Goal: Task Accomplishment & Management: Use online tool/utility

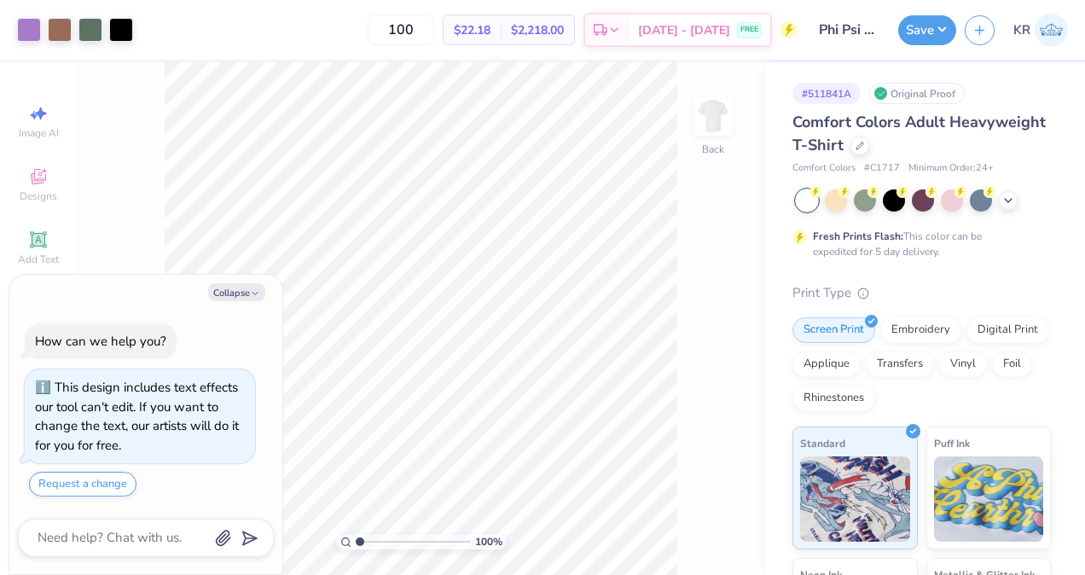
click at [263, 281] on div "Collapse How can we help you? This design includes text effects our tool can't …" at bounding box center [145, 425] width 273 height 300
click at [241, 288] on button "Collapse" at bounding box center [236, 292] width 57 height 18
type textarea "x"
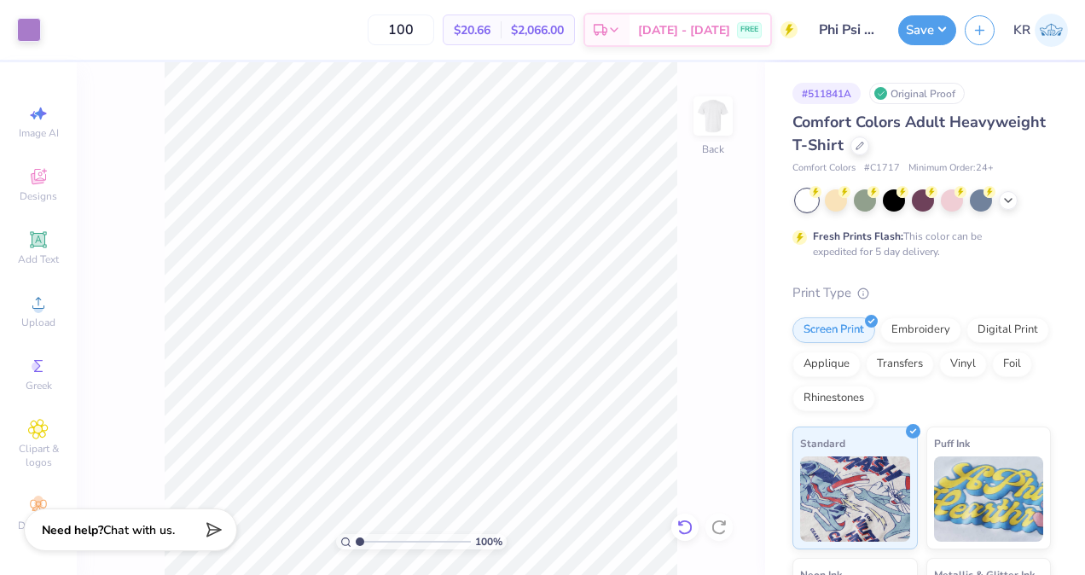
click at [679, 522] on icon at bounding box center [680, 522] width 3 height 3
click at [734, 97] on img at bounding box center [713, 116] width 68 height 68
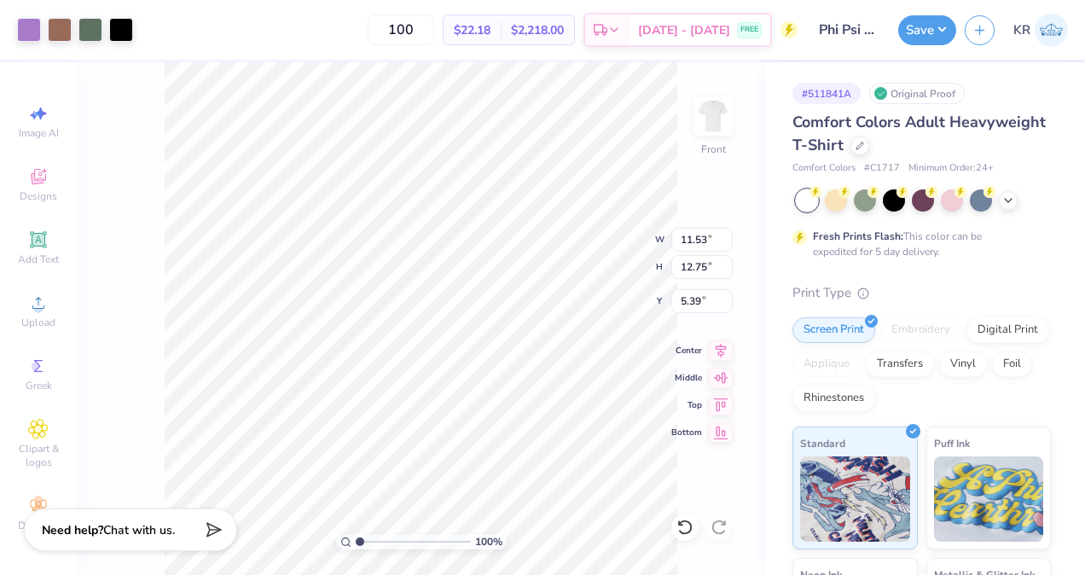
type input "11.53"
type input "12.75"
type input "13.44"
type input "14.87"
type input "3.27"
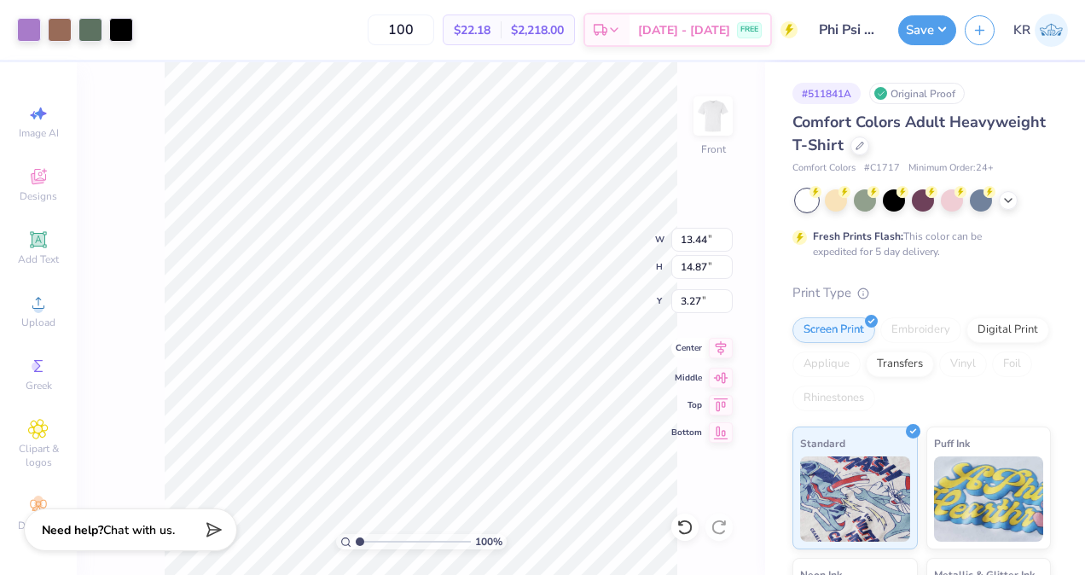
type input "13.83"
type input "15.30"
click at [720, 350] on icon at bounding box center [721, 348] width 24 height 20
click at [706, 119] on img at bounding box center [713, 116] width 68 height 68
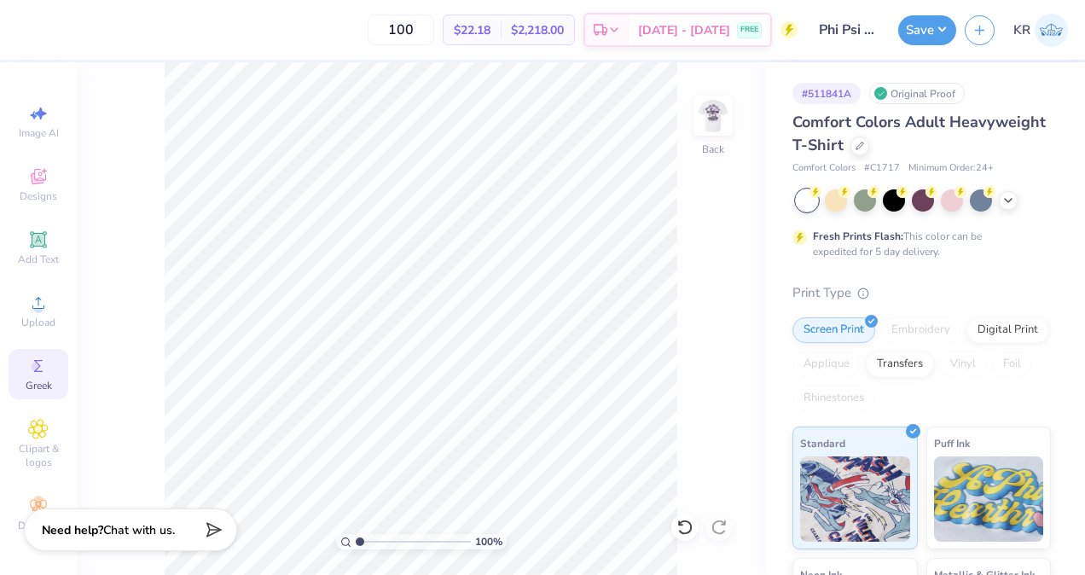
click at [44, 376] on div "Greek" at bounding box center [39, 374] width 60 height 50
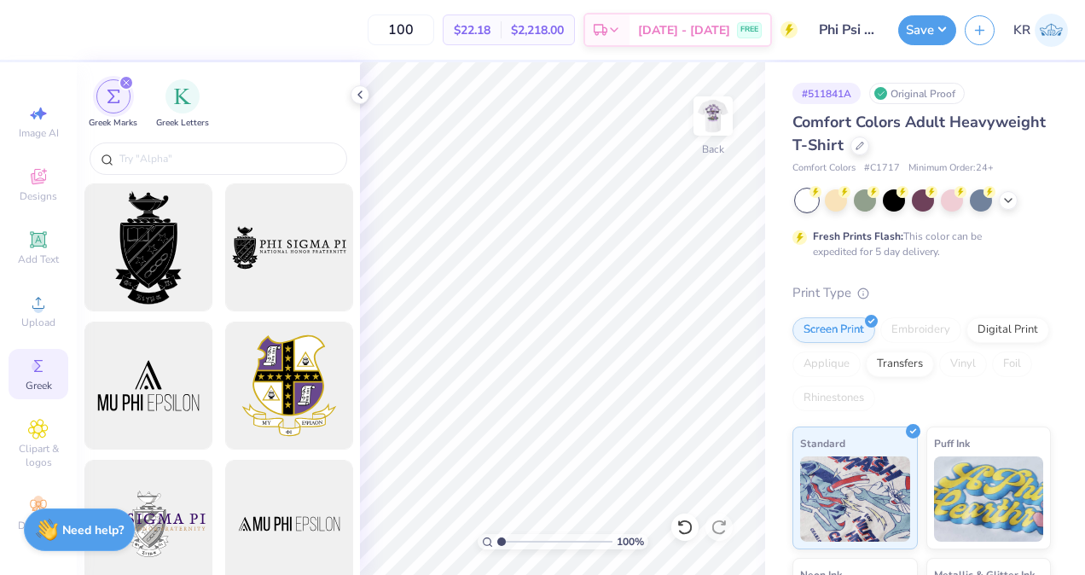
click at [44, 376] on div "Greek" at bounding box center [39, 374] width 60 height 50
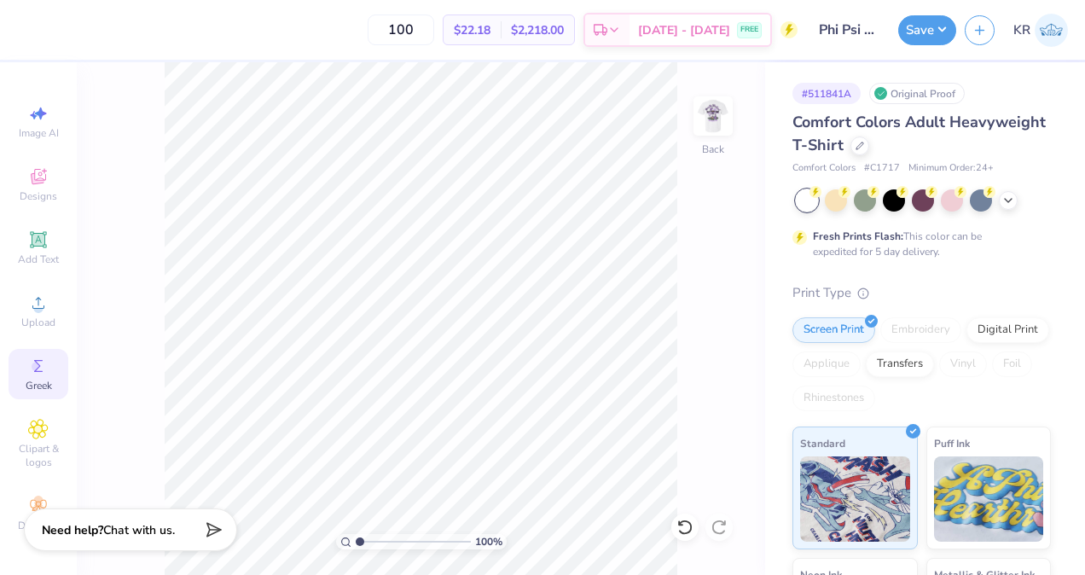
click at [44, 376] on div "Greek" at bounding box center [39, 374] width 60 height 50
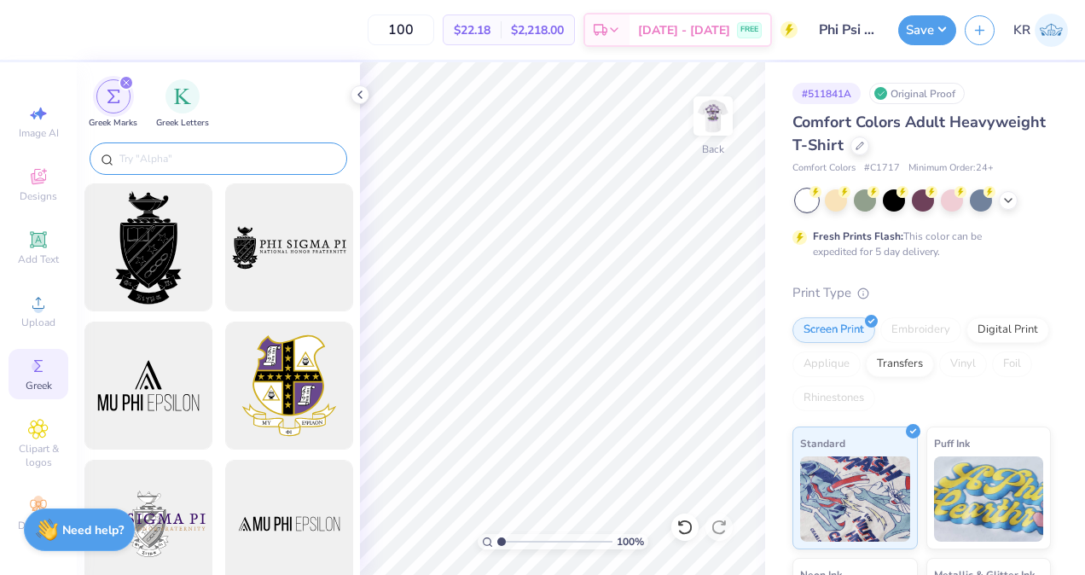
click at [161, 156] on input "text" at bounding box center [227, 158] width 218 height 17
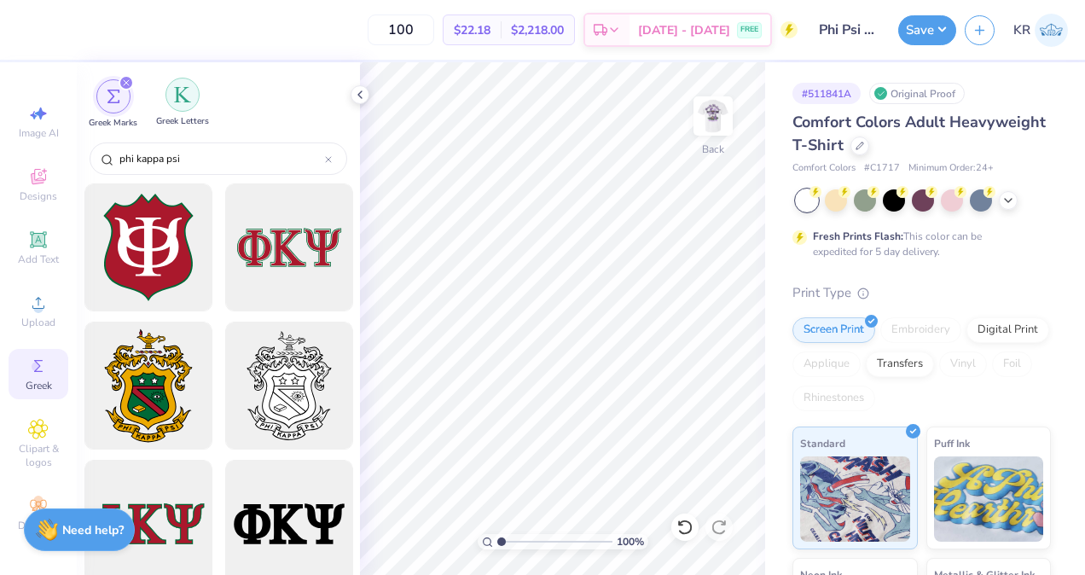
type input "phi kappa psi"
click at [177, 84] on div "filter for Greek Letters" at bounding box center [182, 95] width 34 height 34
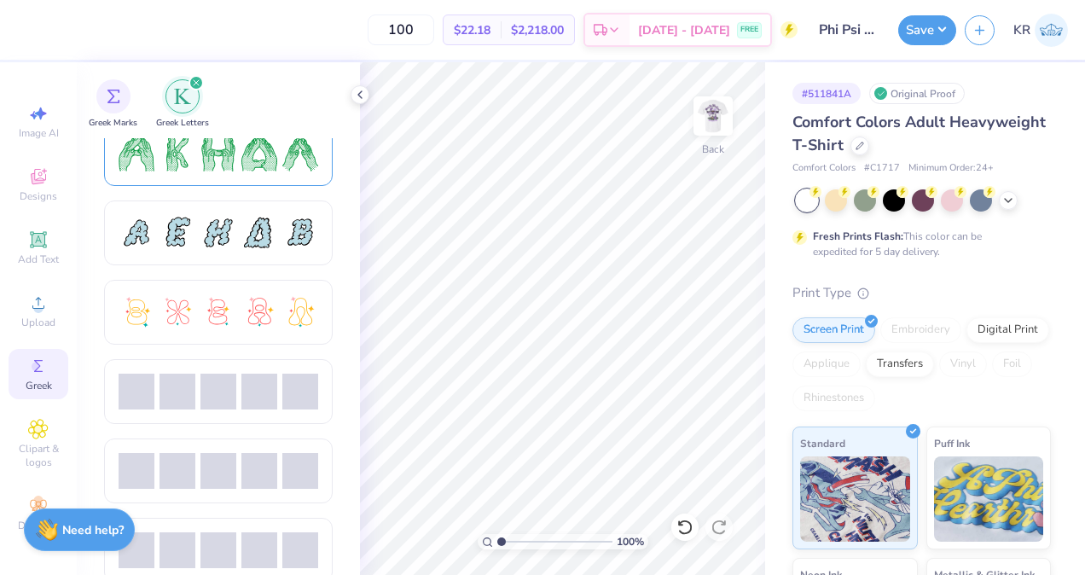
scroll to position [337, 0]
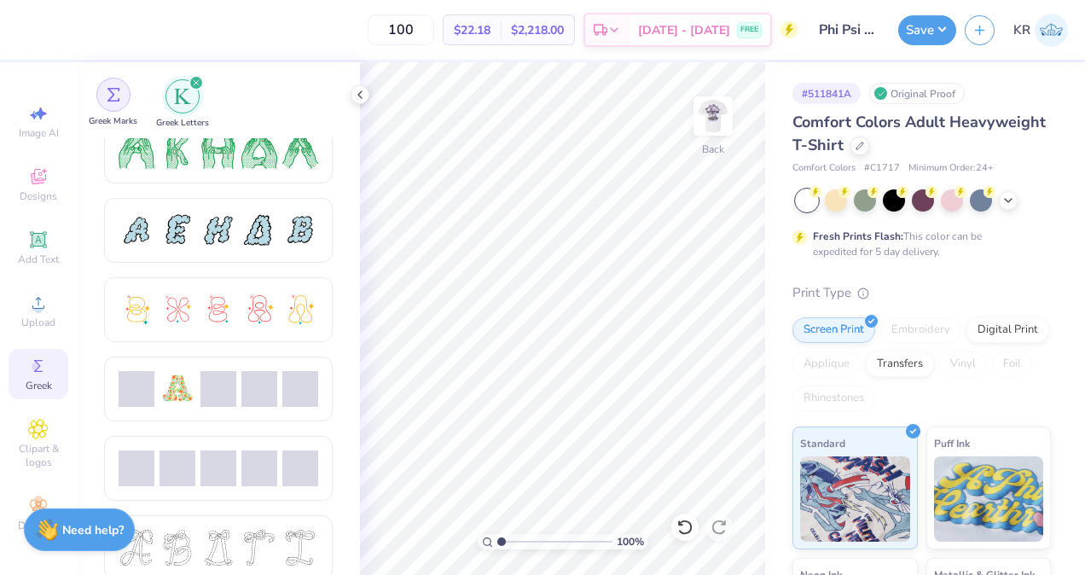
click at [125, 106] on div "filter for Greek Marks" at bounding box center [113, 95] width 34 height 34
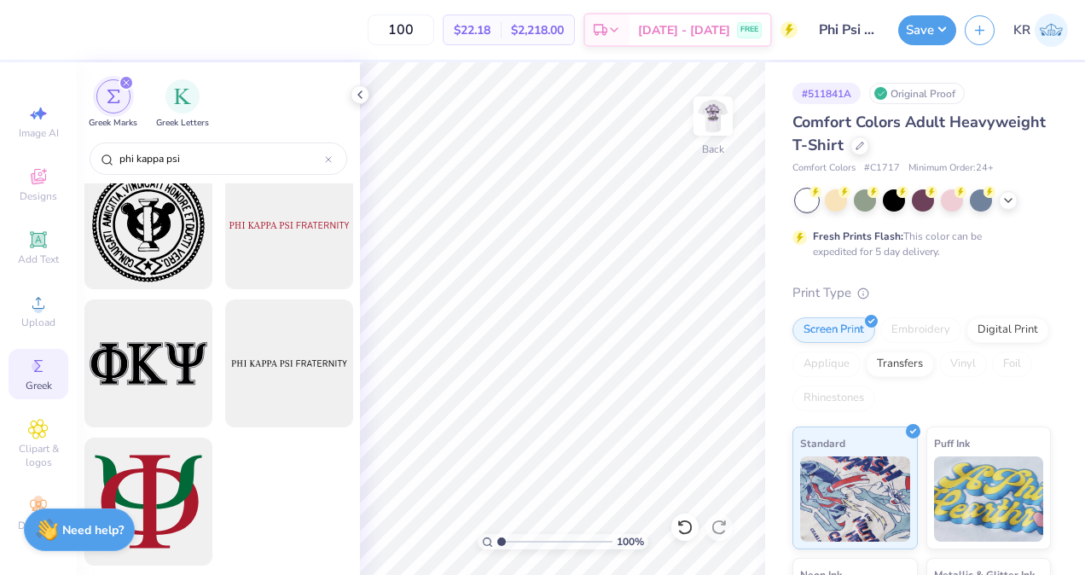
scroll to position [0, 0]
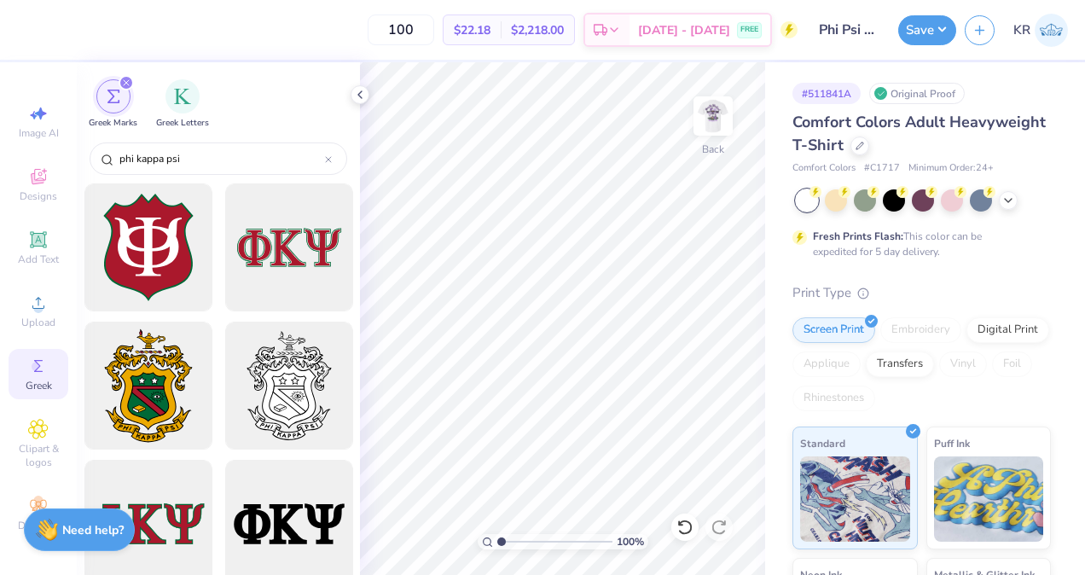
click at [123, 85] on icon "filter for Greek Marks" at bounding box center [126, 82] width 7 height 7
click at [723, 117] on img at bounding box center [713, 116] width 68 height 68
click at [356, 95] on icon at bounding box center [360, 95] width 14 height 14
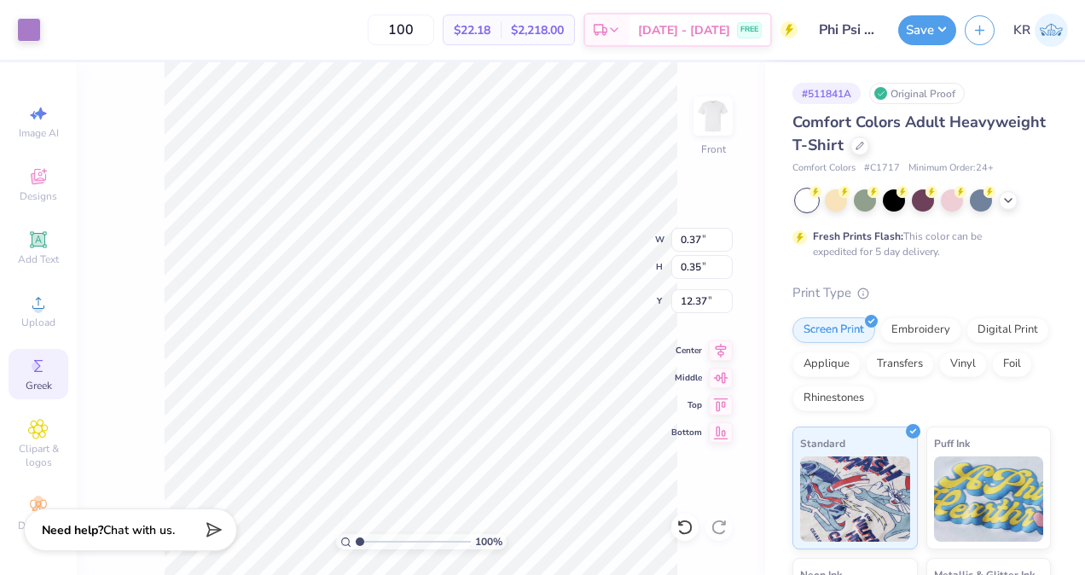
type input "0.37"
type input "0.35"
type input "12.37"
click at [693, 131] on div at bounding box center [712, 115] width 39 height 39
click at [686, 525] on icon at bounding box center [684, 527] width 17 height 17
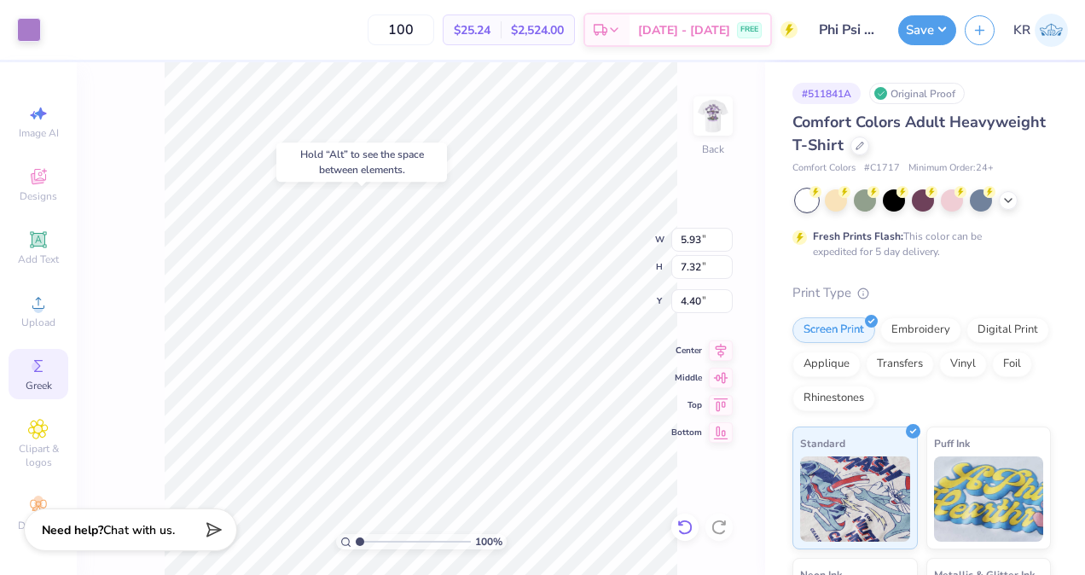
type input "4.40"
click at [691, 534] on icon at bounding box center [684, 527] width 17 height 17
type input "6.27"
type input "9.23"
type input "3.89"
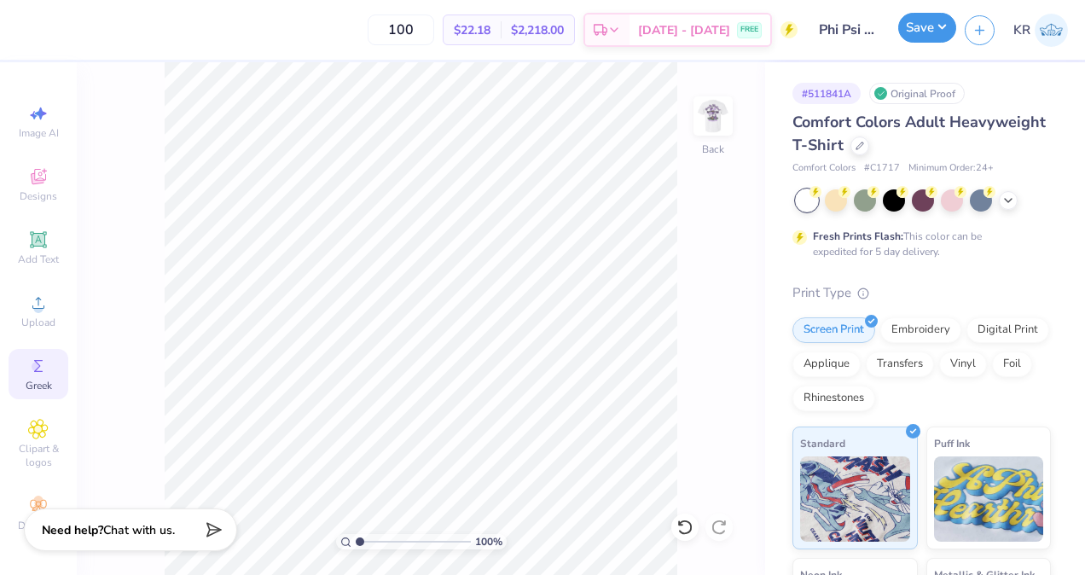
click at [909, 41] on button "Save" at bounding box center [927, 28] width 58 height 30
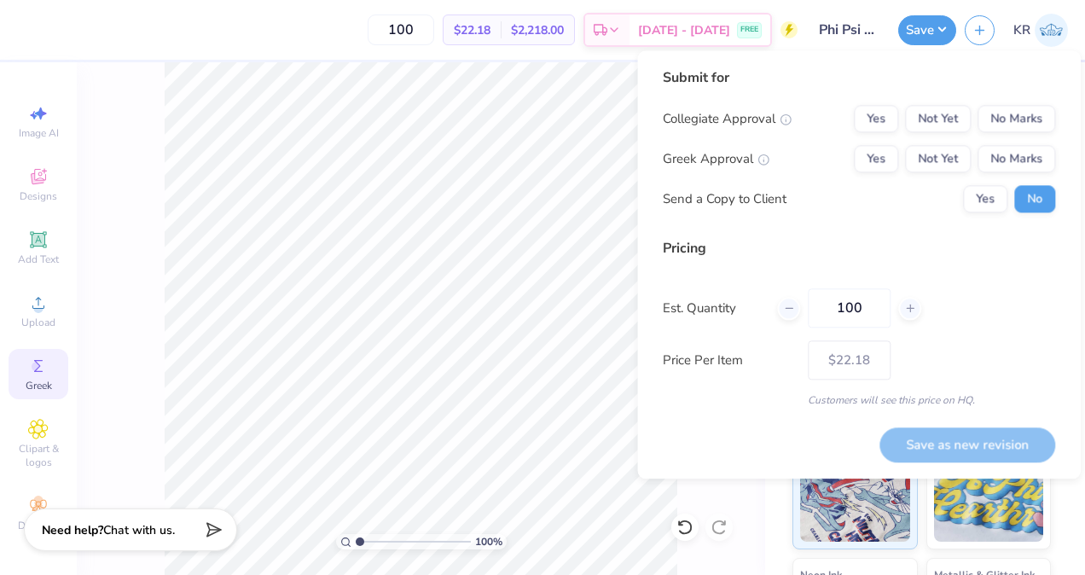
click at [986, 104] on div "Submit for Collegiate Approval Yes Not Yet No Marks Greek Approval Yes Not Yet …" at bounding box center [859, 146] width 392 height 158
click at [986, 113] on button "No Marks" at bounding box center [1016, 118] width 78 height 27
click at [863, 156] on button "Yes" at bounding box center [876, 158] width 44 height 27
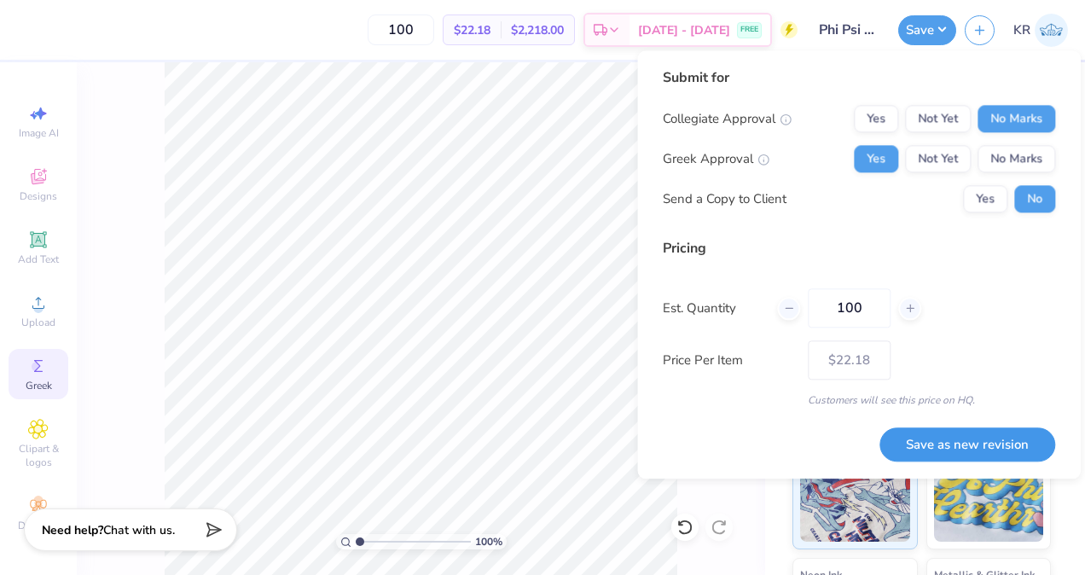
click at [987, 440] on button "Save as new revision" at bounding box center [967, 444] width 176 height 35
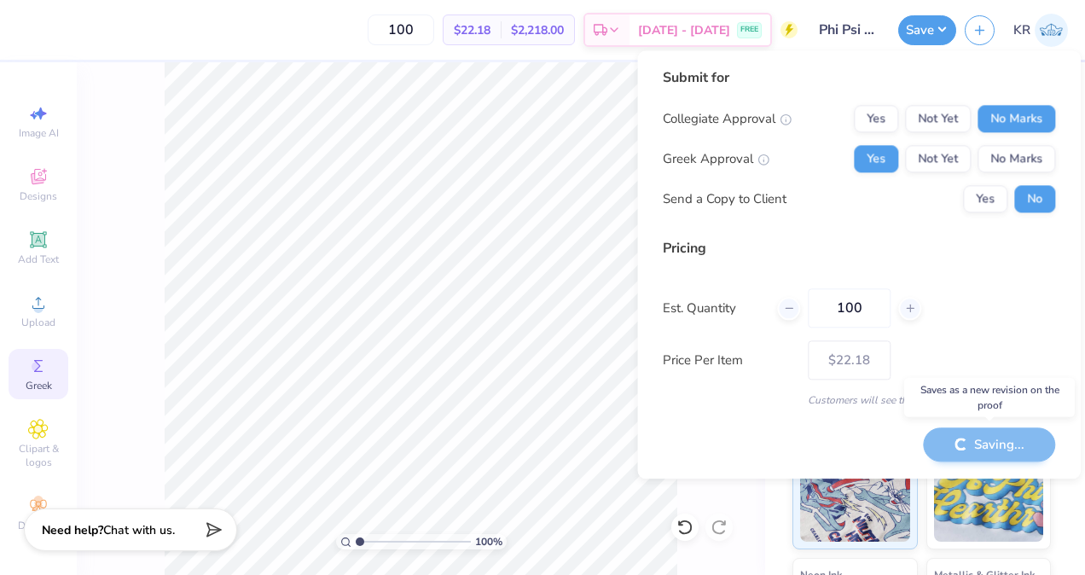
type input "– –"
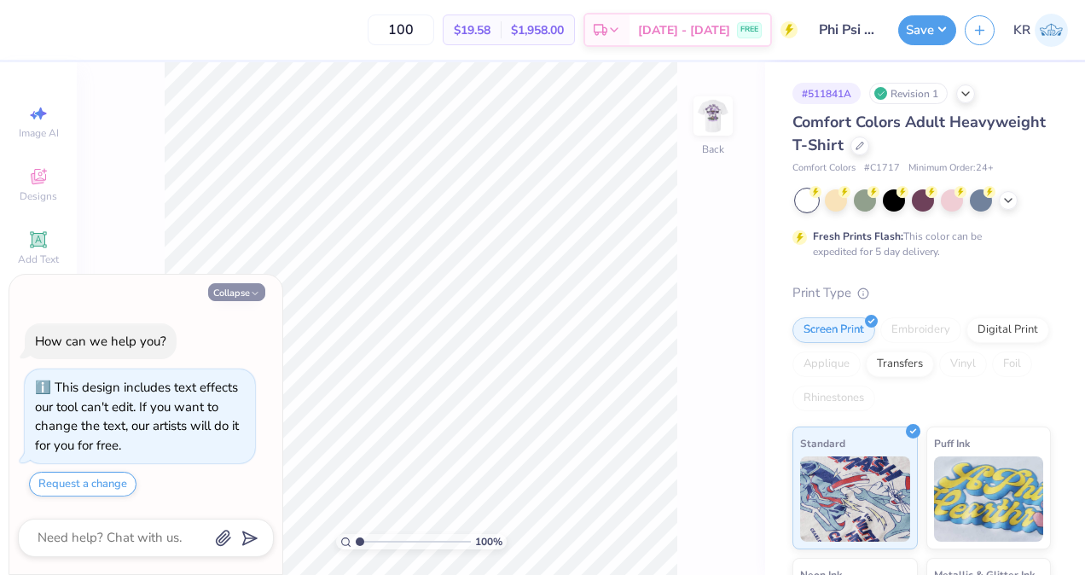
click at [251, 299] on icon "button" at bounding box center [255, 293] width 10 height 10
type textarea "x"
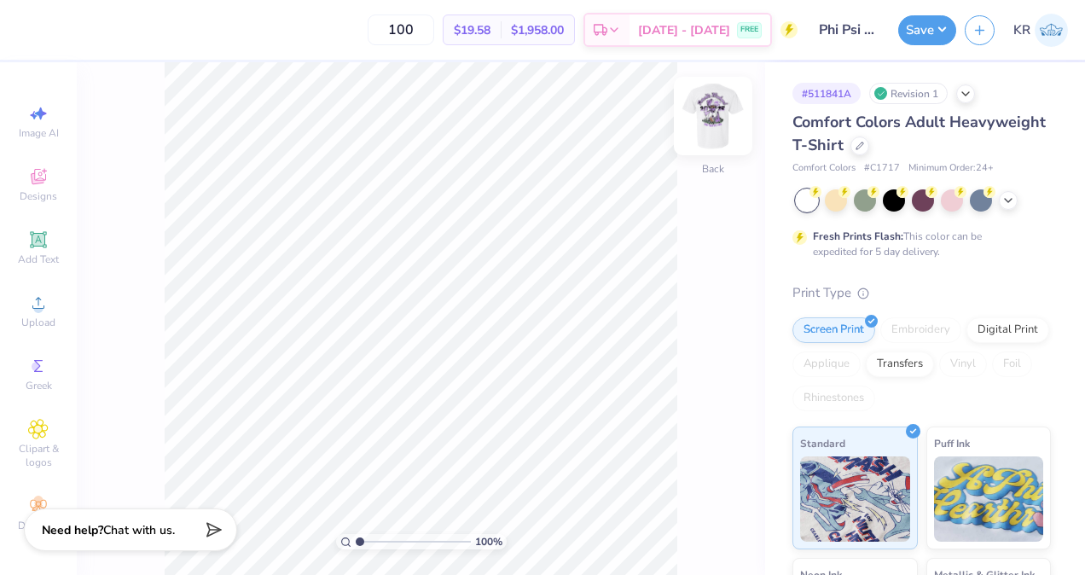
click at [712, 134] on img at bounding box center [713, 116] width 68 height 68
click at [36, 37] on div at bounding box center [29, 28] width 24 height 24
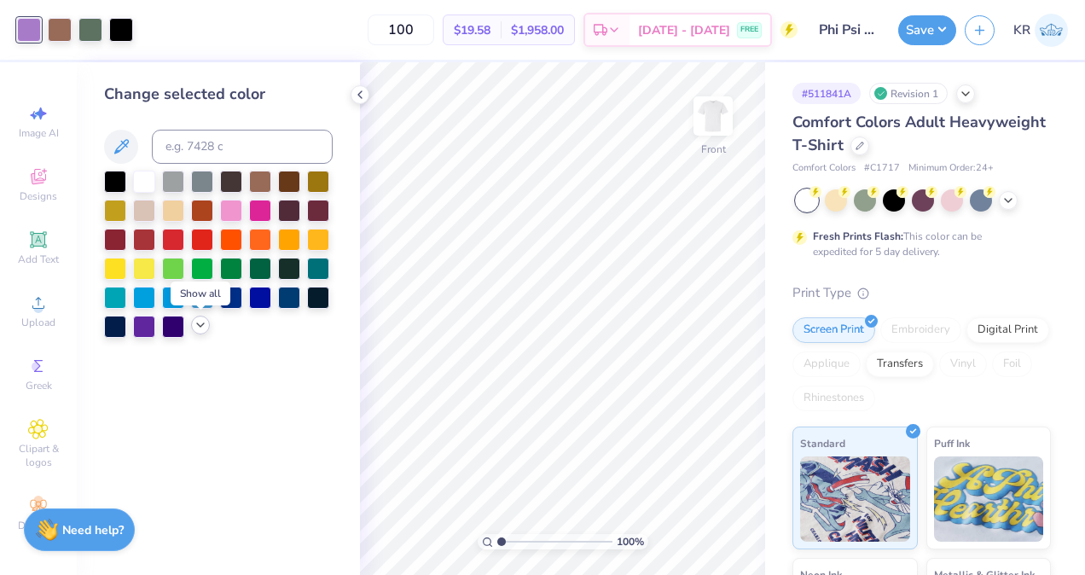
click at [197, 324] on icon at bounding box center [201, 325] width 14 height 14
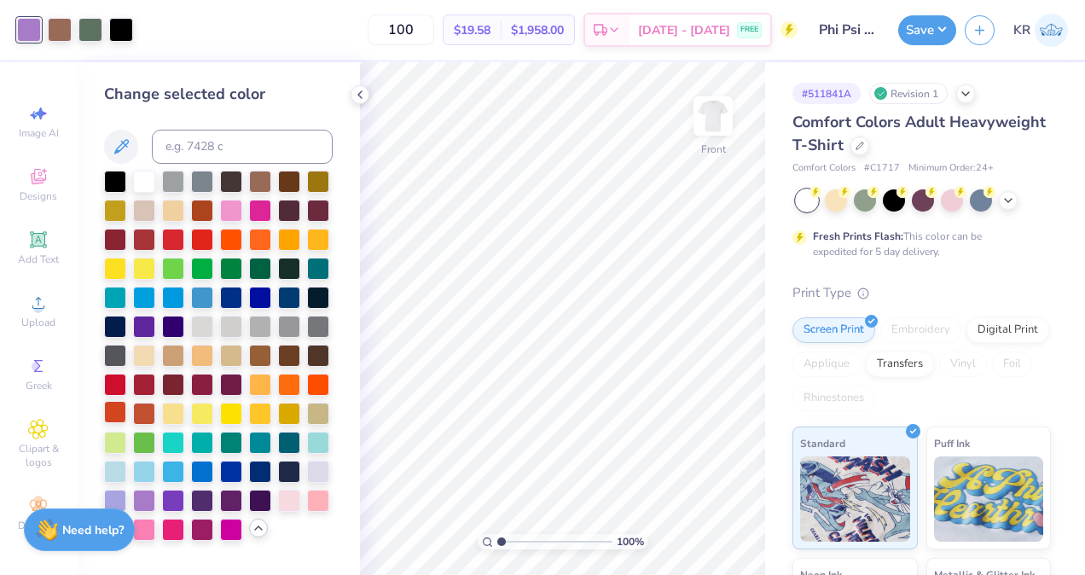
click at [116, 418] on div at bounding box center [115, 412] width 22 height 22
click at [144, 412] on div at bounding box center [144, 412] width 22 height 22
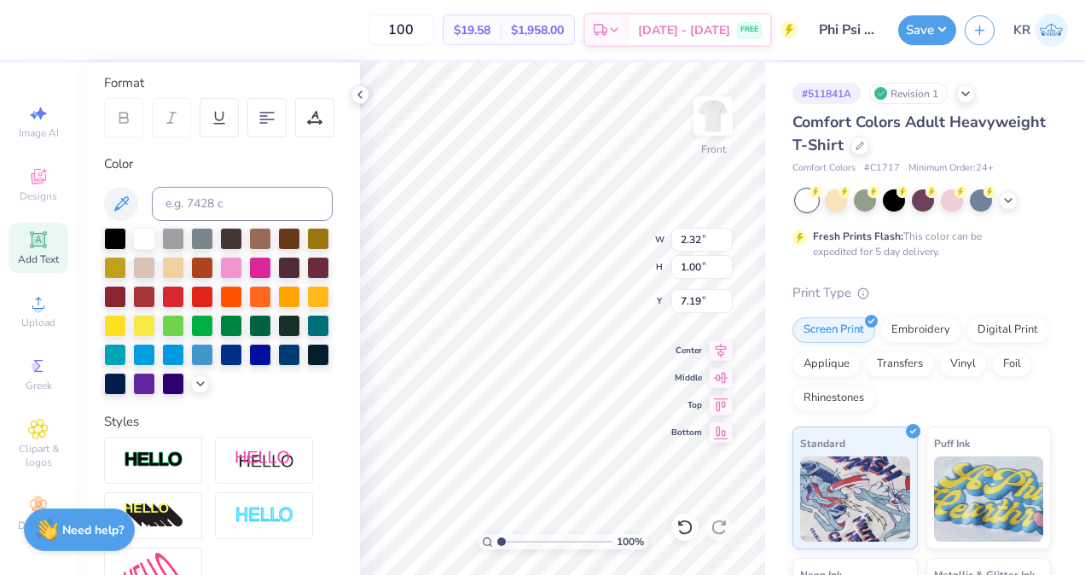
scroll to position [257, 0]
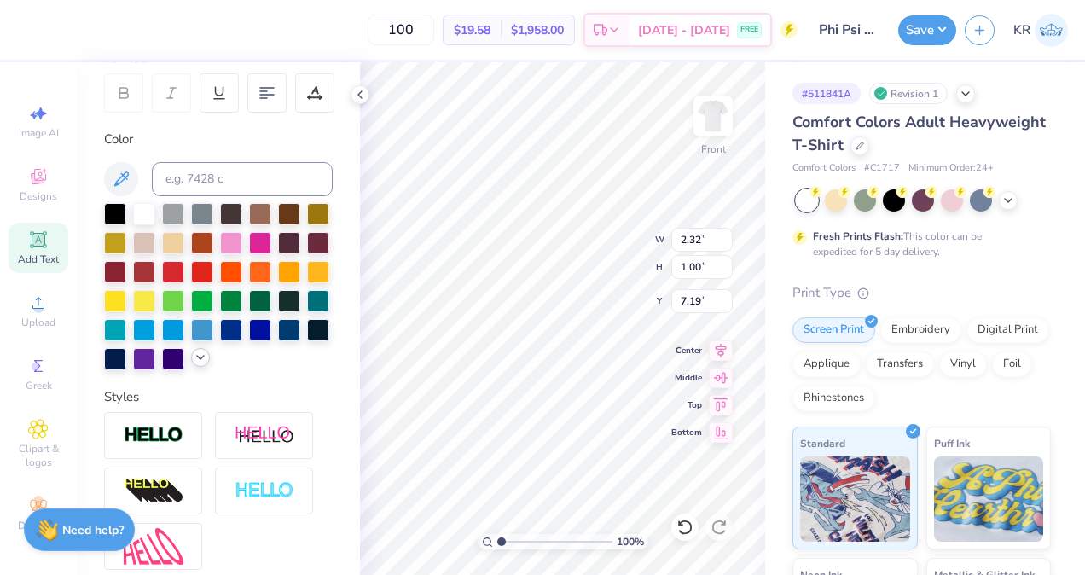
click at [191, 367] on div at bounding box center [200, 357] width 19 height 19
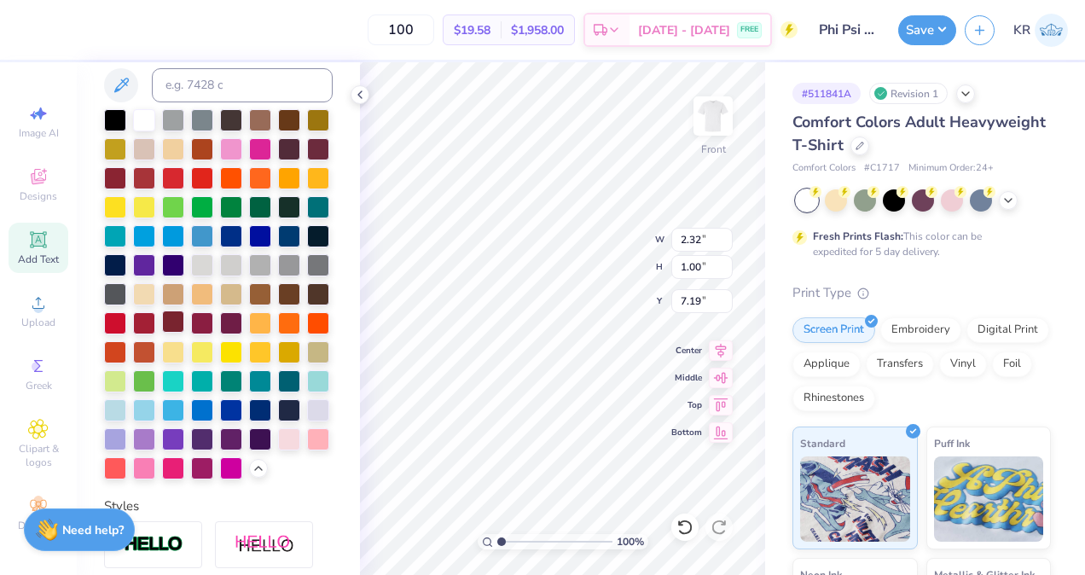
scroll to position [367, 0]
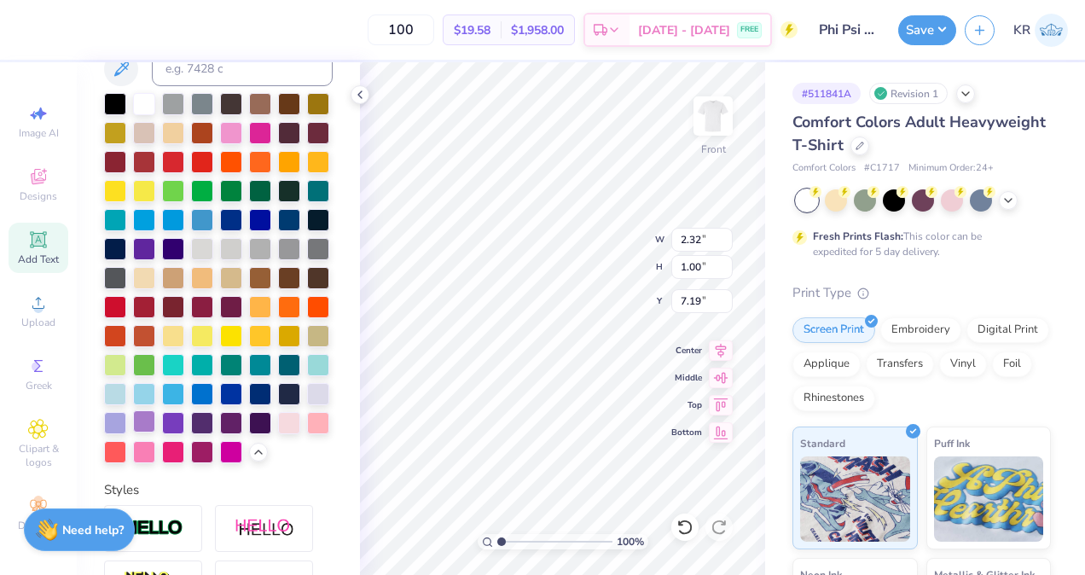
click at [155, 432] on div at bounding box center [144, 421] width 22 height 22
click at [31, 37] on div at bounding box center [29, 28] width 24 height 24
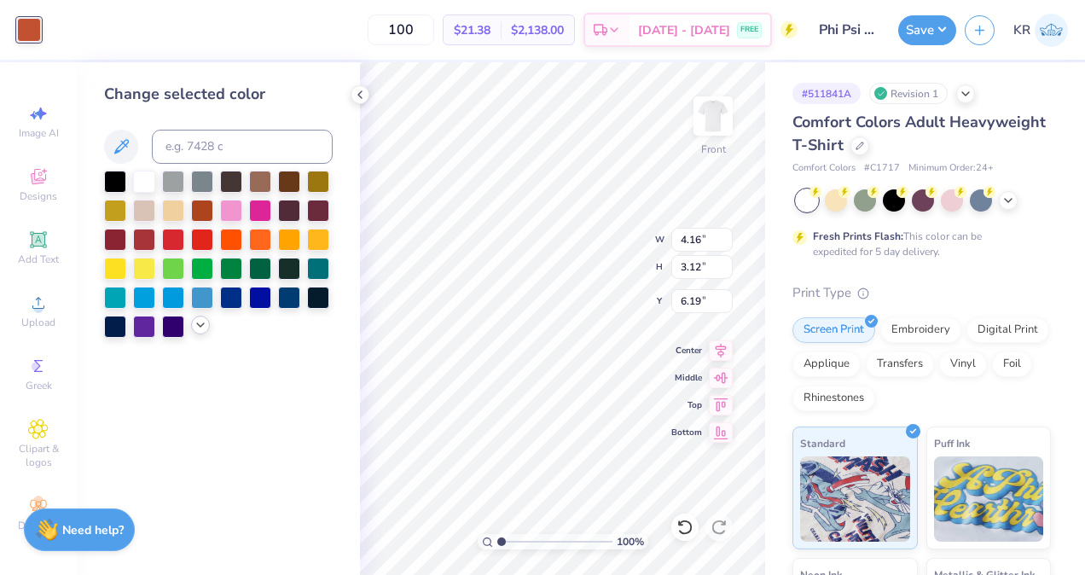
click at [194, 326] on icon at bounding box center [201, 325] width 14 height 14
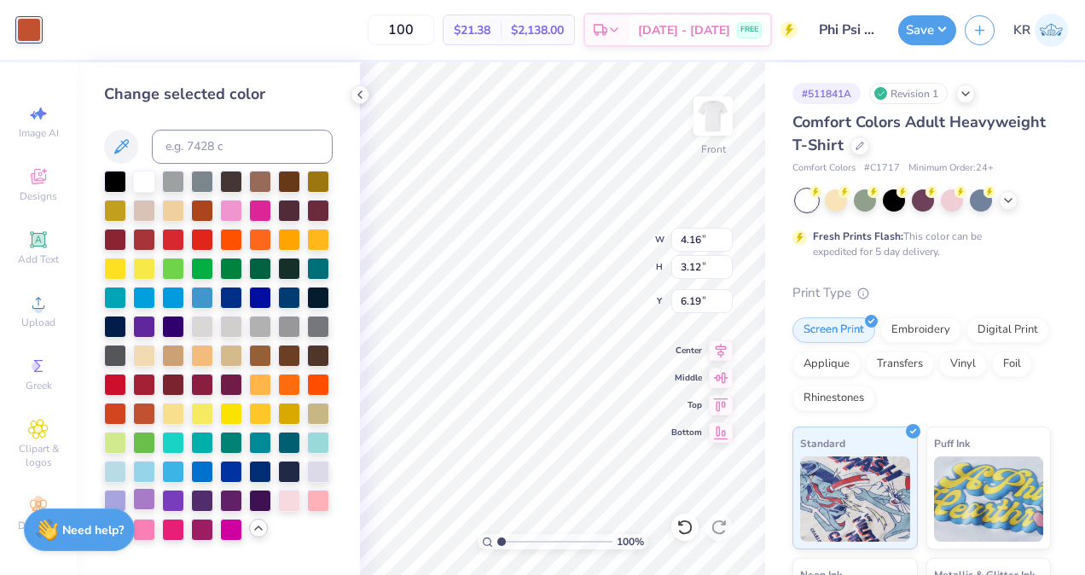
click at [138, 496] on div at bounding box center [144, 499] width 22 height 22
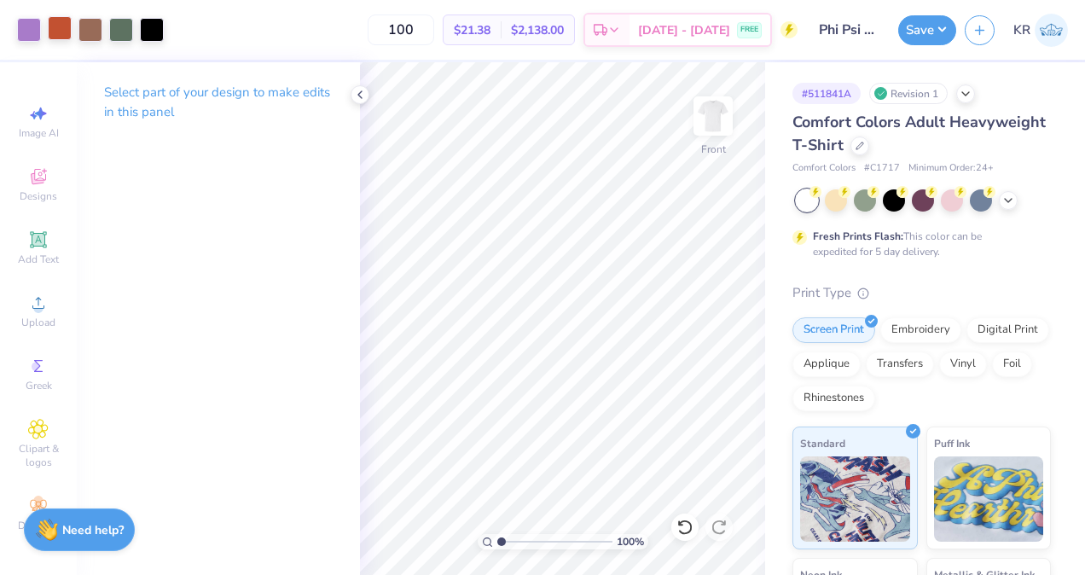
click at [59, 26] on div at bounding box center [60, 28] width 24 height 24
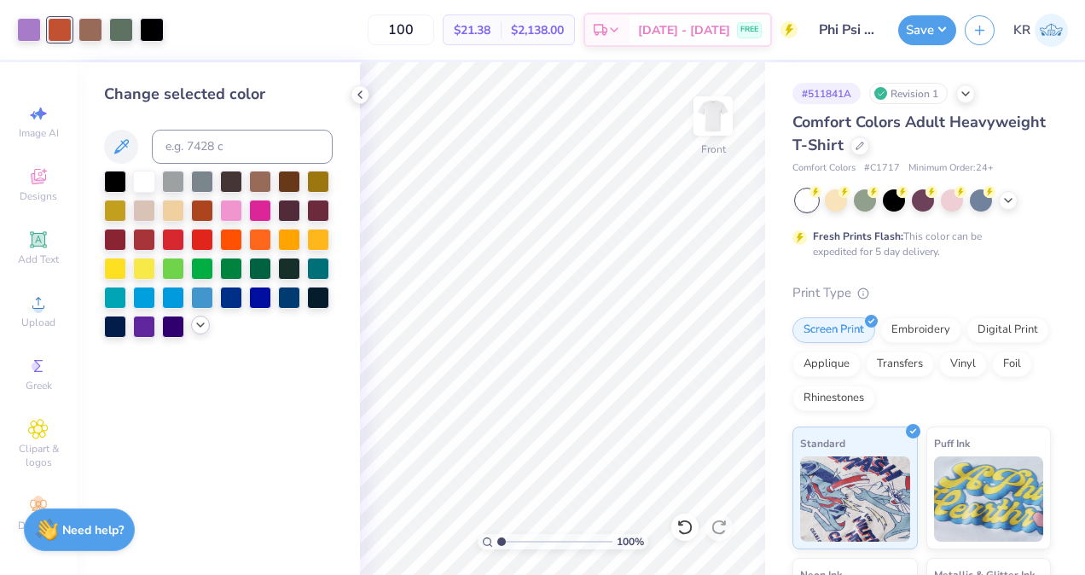
click at [196, 321] on icon at bounding box center [201, 325] width 14 height 14
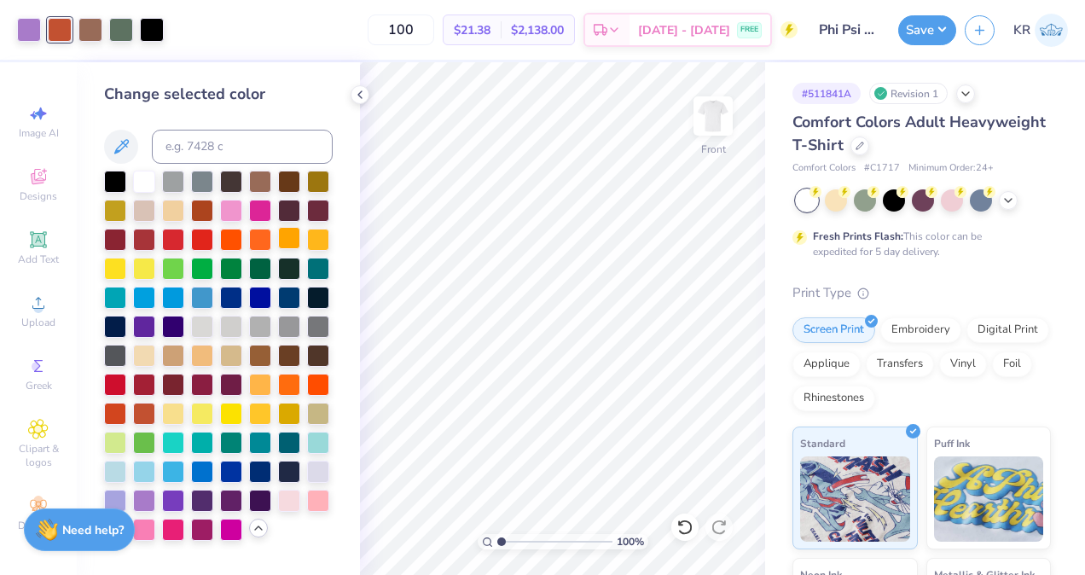
click at [287, 241] on div at bounding box center [289, 238] width 22 height 22
click at [681, 531] on icon at bounding box center [684, 527] width 17 height 17
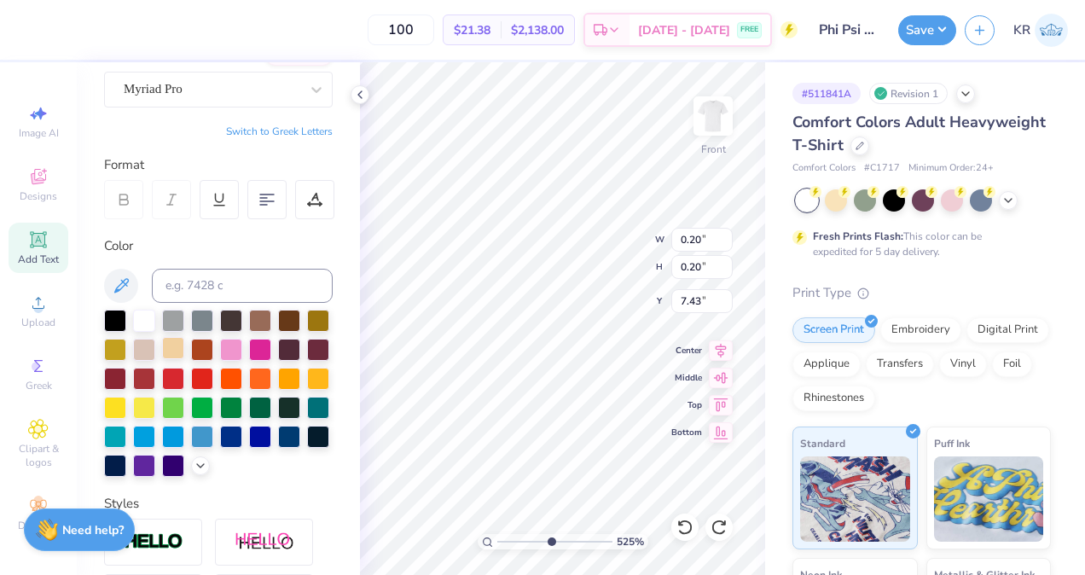
scroll to position [153, 0]
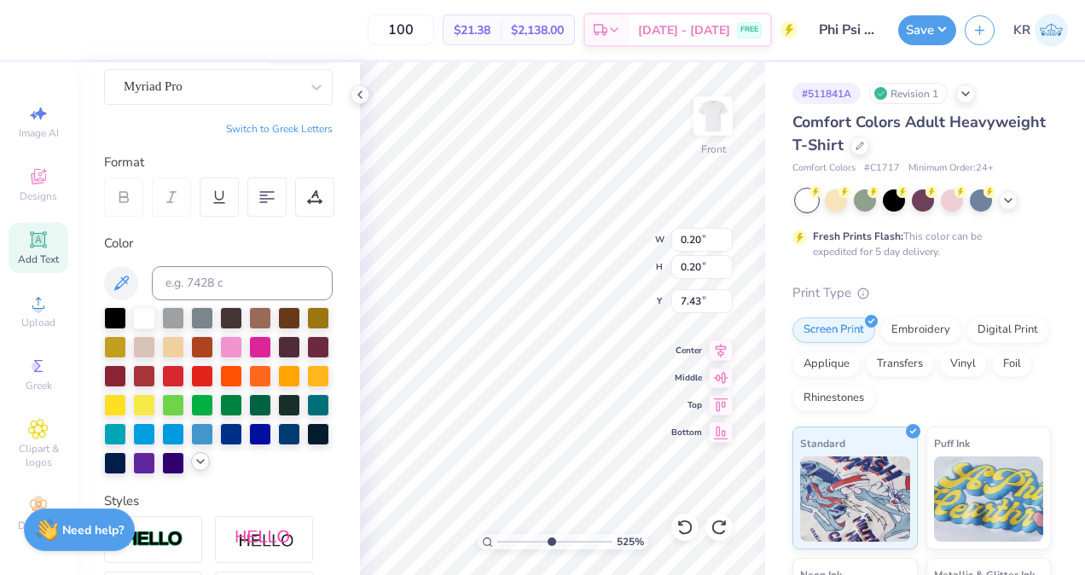
click at [194, 468] on icon at bounding box center [201, 462] width 14 height 14
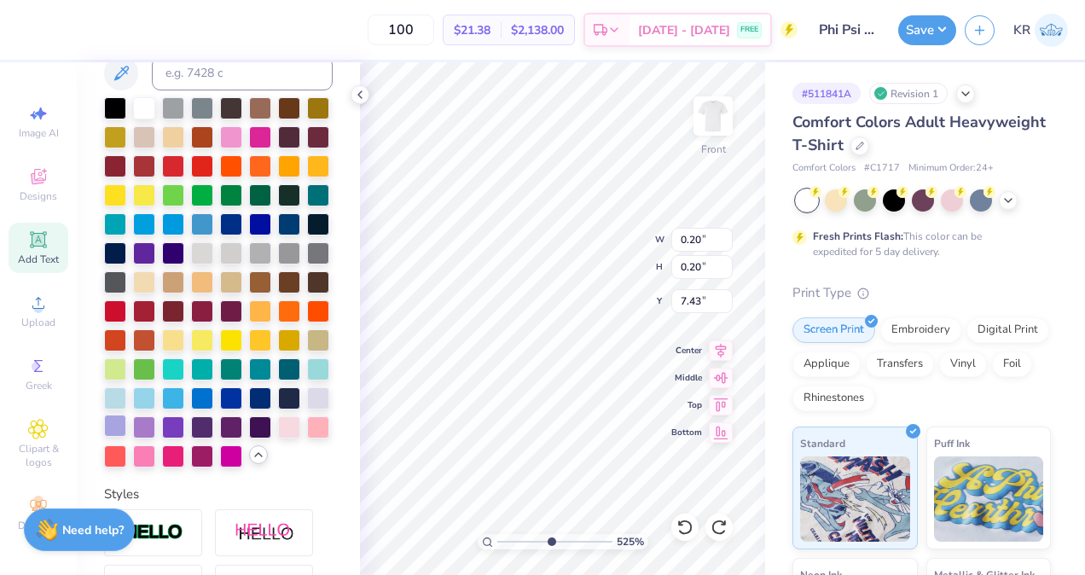
scroll to position [363, 0]
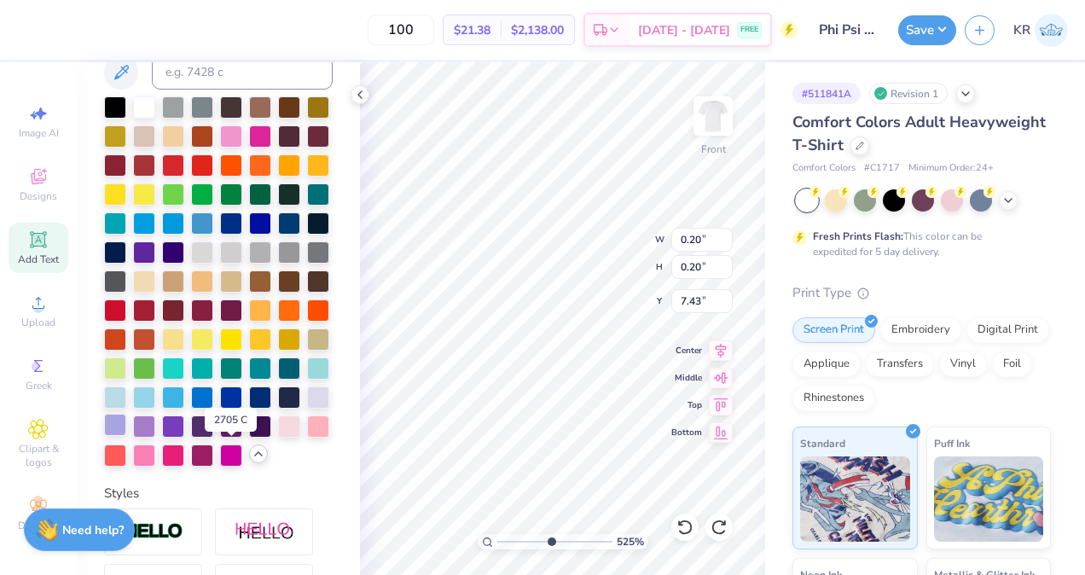
click at [126, 436] on div at bounding box center [115, 425] width 22 height 22
click at [155, 436] on div at bounding box center [144, 425] width 22 height 22
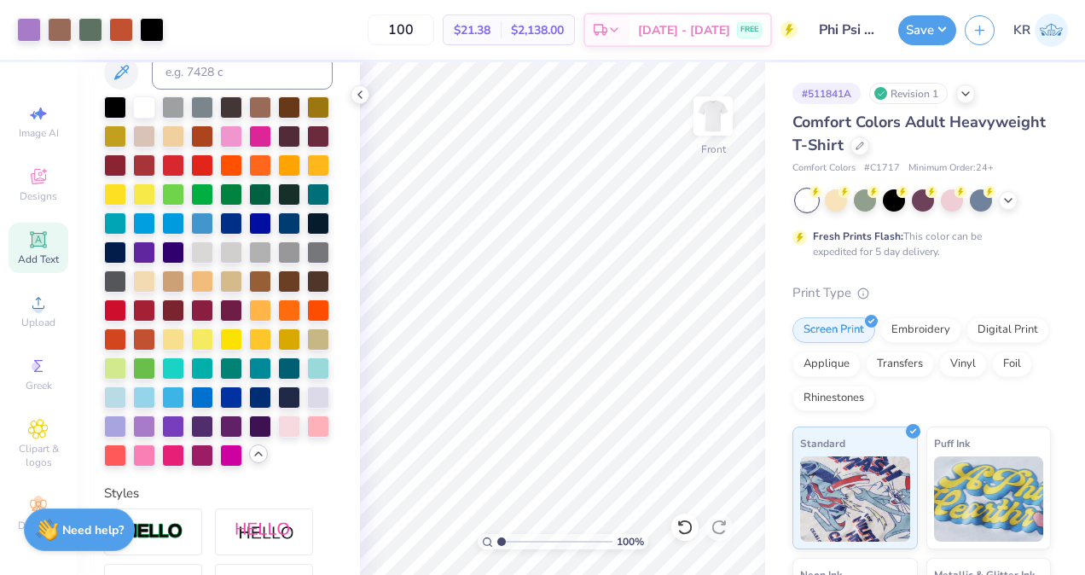
drag, startPoint x: 534, startPoint y: 537, endPoint x: 481, endPoint y: 548, distance: 54.0
type input "1"
click at [497, 548] on input "range" at bounding box center [554, 541] width 115 height 15
click at [923, 24] on button "Save" at bounding box center [927, 28] width 58 height 30
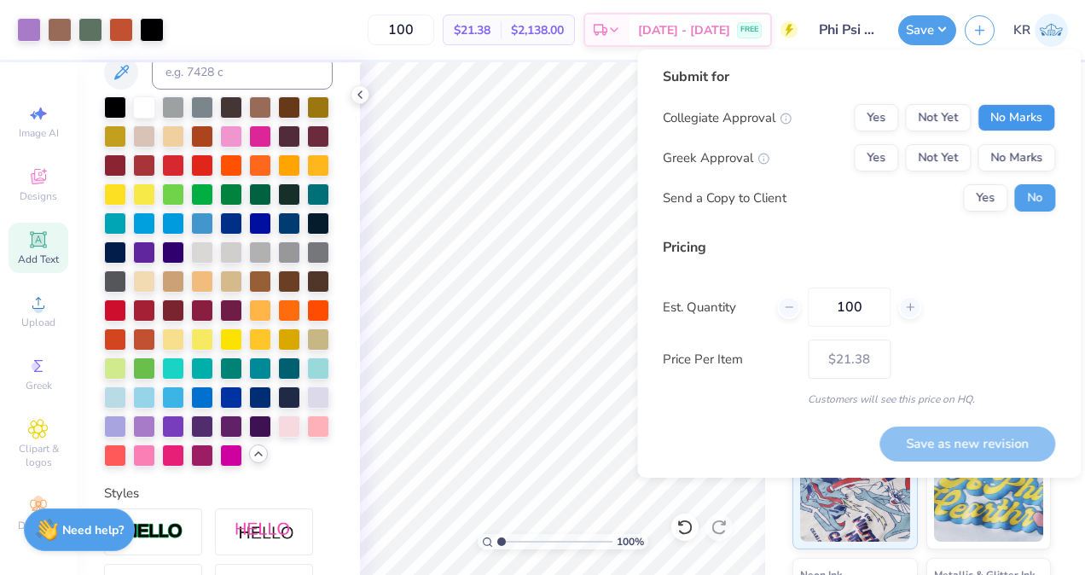
click at [1016, 113] on button "No Marks" at bounding box center [1016, 117] width 78 height 27
click at [882, 159] on button "Yes" at bounding box center [876, 157] width 44 height 27
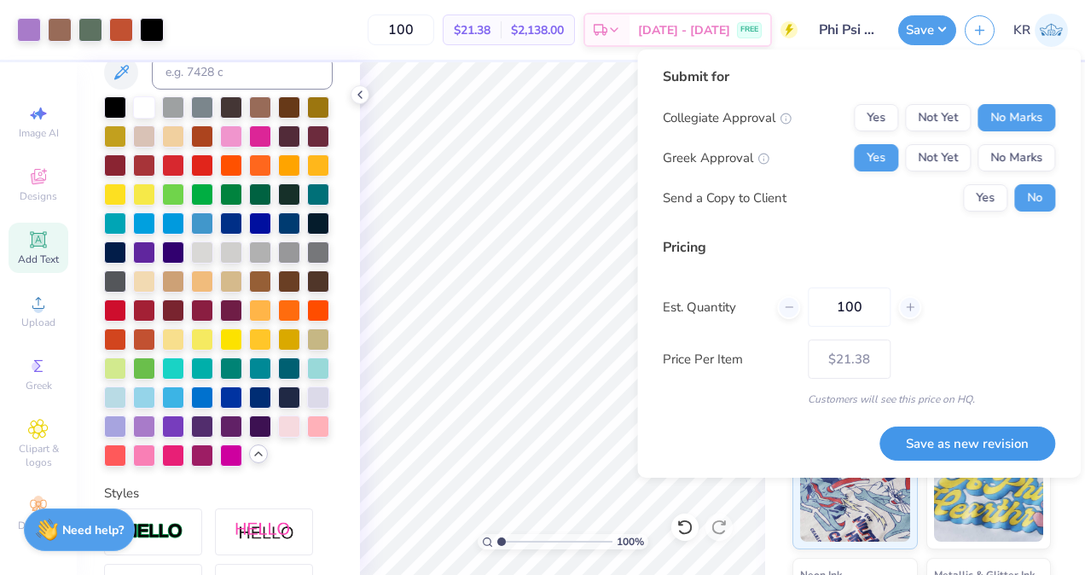
click at [943, 442] on button "Save as new revision" at bounding box center [967, 443] width 176 height 35
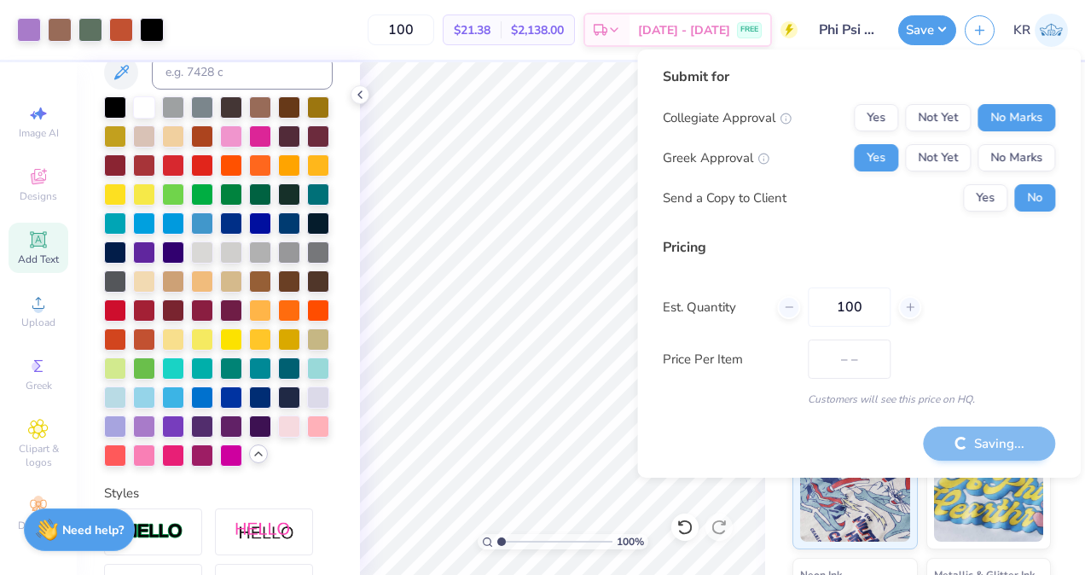
type input "$21.38"
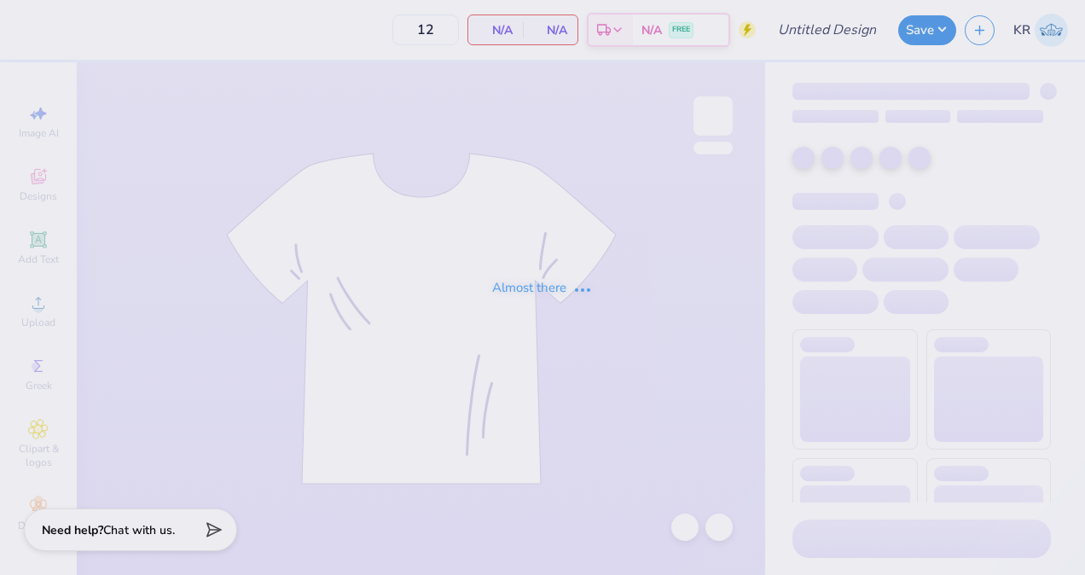
type input "sk parents weekend shirt"
type input "100"
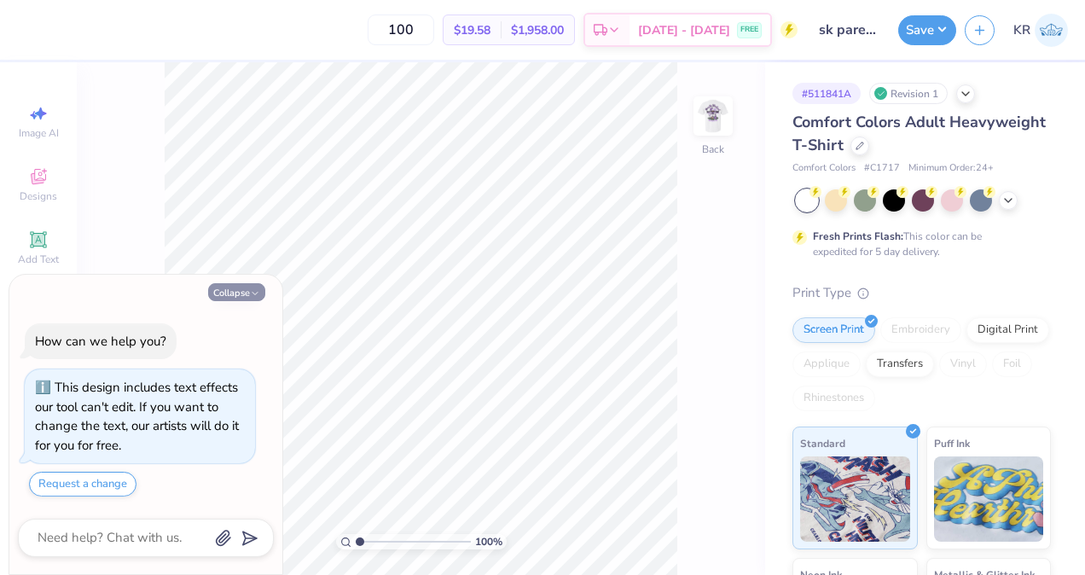
click at [243, 292] on button "Collapse" at bounding box center [236, 292] width 57 height 18
type textarea "x"
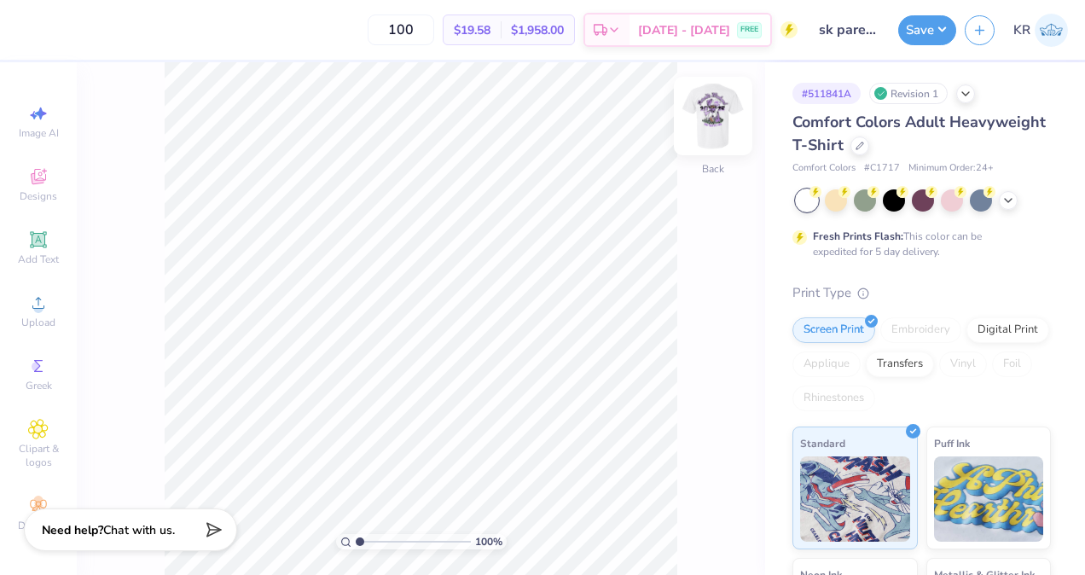
click at [710, 136] on img at bounding box center [713, 116] width 68 height 68
click at [710, 133] on img at bounding box center [713, 116] width 34 height 34
click at [924, 32] on button "Save" at bounding box center [927, 28] width 58 height 30
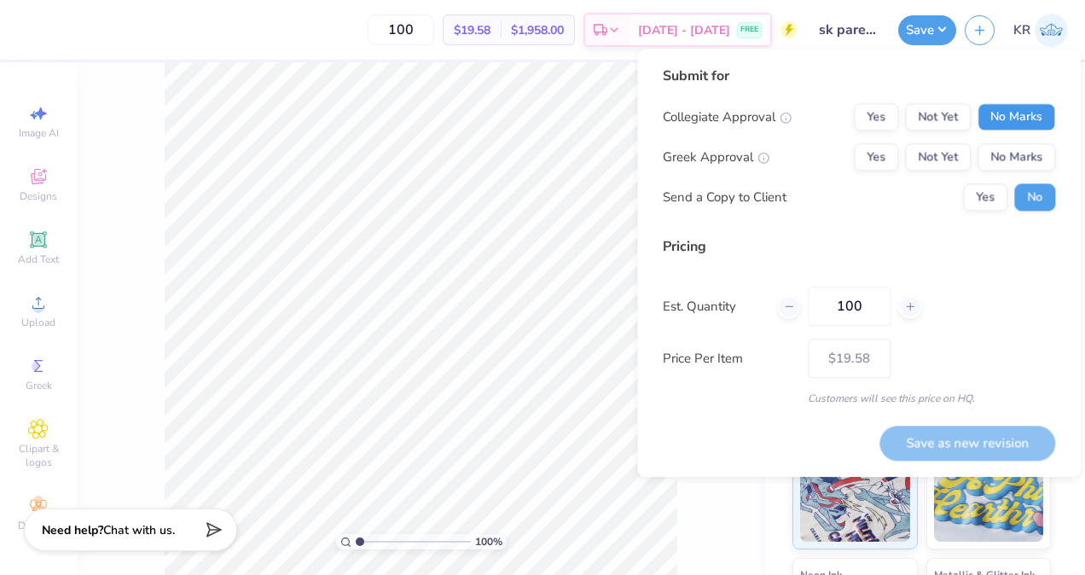
click at [1026, 118] on button "No Marks" at bounding box center [1016, 116] width 78 height 27
click at [881, 155] on button "Yes" at bounding box center [876, 156] width 44 height 27
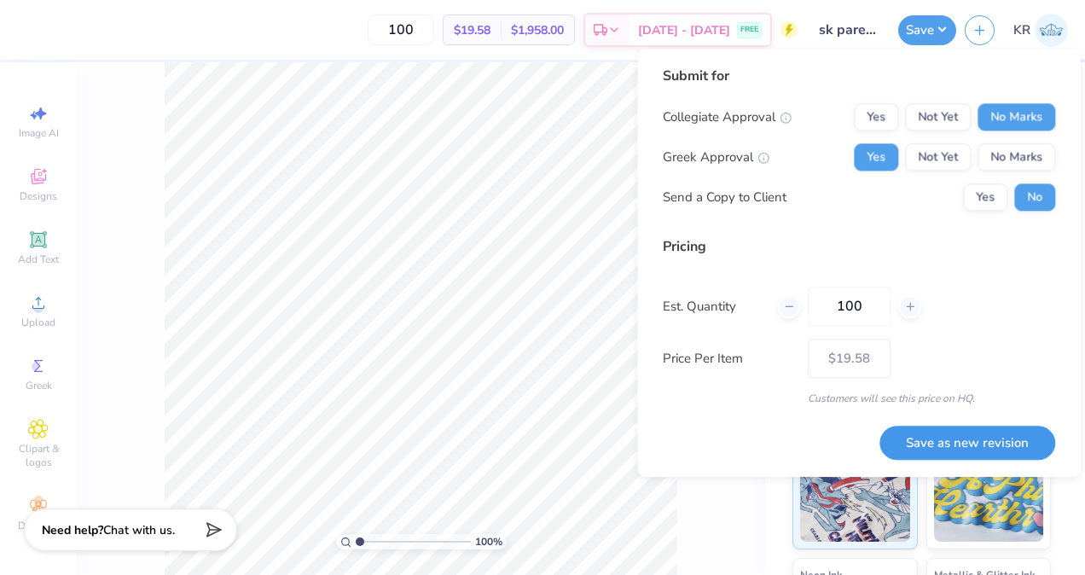
click at [962, 449] on button "Save as new revision" at bounding box center [967, 443] width 176 height 35
type input "$19.58"
